Goal: Ask a question: Seek information or help from site administrators or community

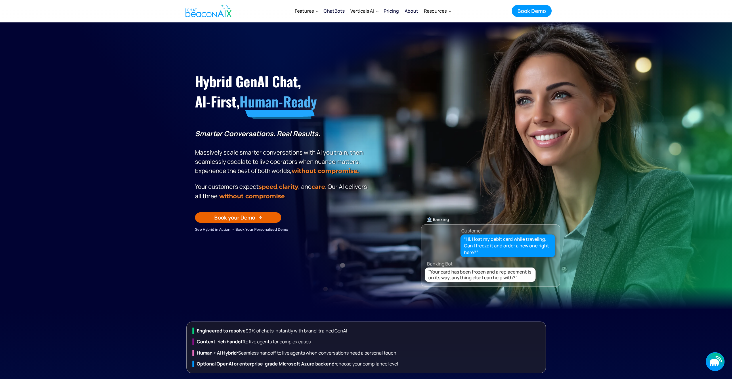
click at [712, 365] on div "button" at bounding box center [715, 365] width 8 height 1
click at [709, 356] on div "Chat" at bounding box center [698, 354] width 43 height 6
click at [715, 363] on icon "button" at bounding box center [714, 363] width 9 height 7
click at [713, 360] on div "Start a chat on our website" at bounding box center [698, 359] width 43 height 4
